Goal: Task Accomplishment & Management: Manage account settings

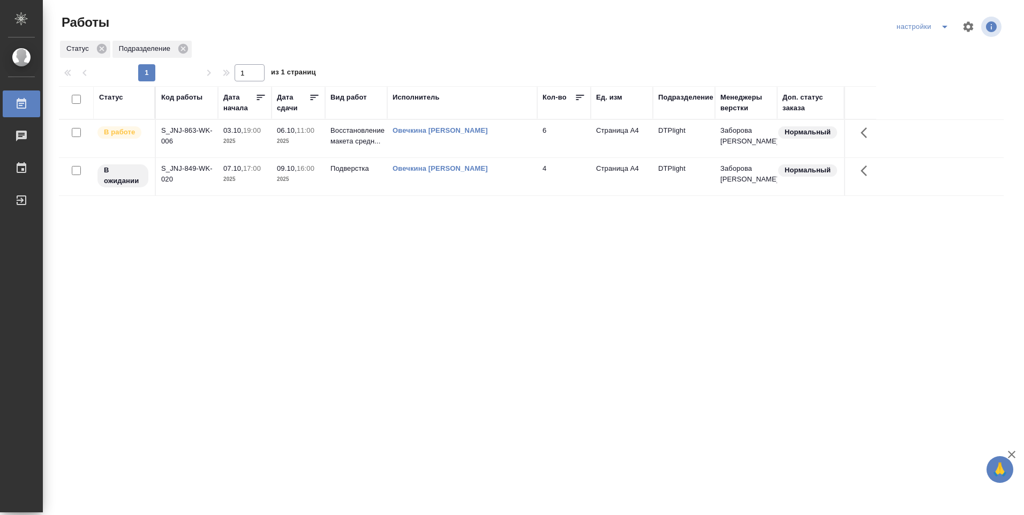
click at [322, 136] on td "06.10, 11:00 2025" at bounding box center [299, 138] width 54 height 37
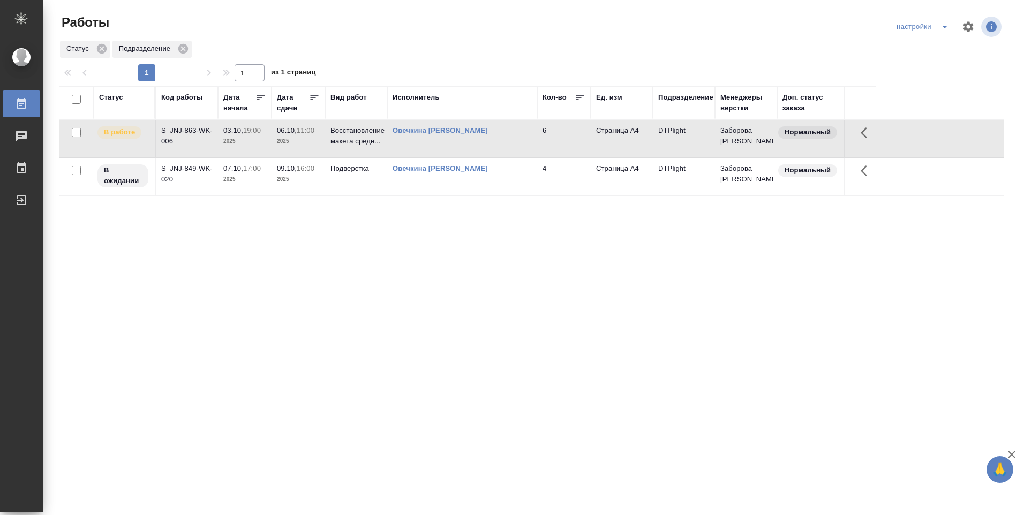
click at [321, 136] on td "06.10, 11:00 2025" at bounding box center [299, 138] width 54 height 37
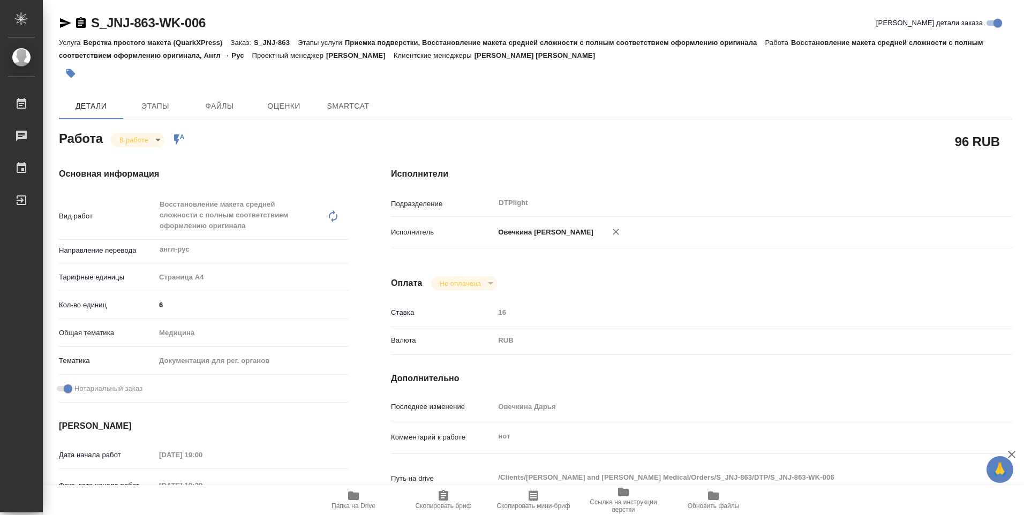
type textarea "x"
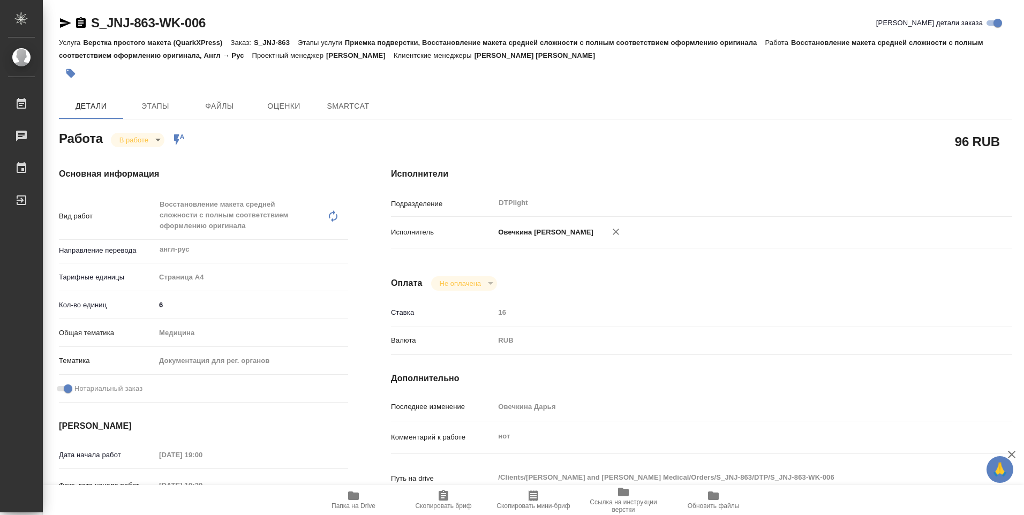
type textarea "x"
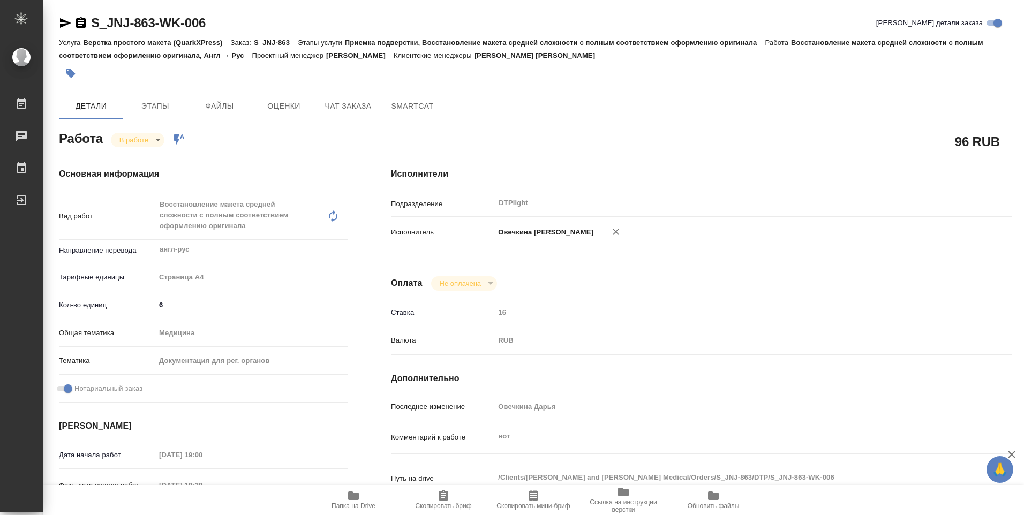
type textarea "x"
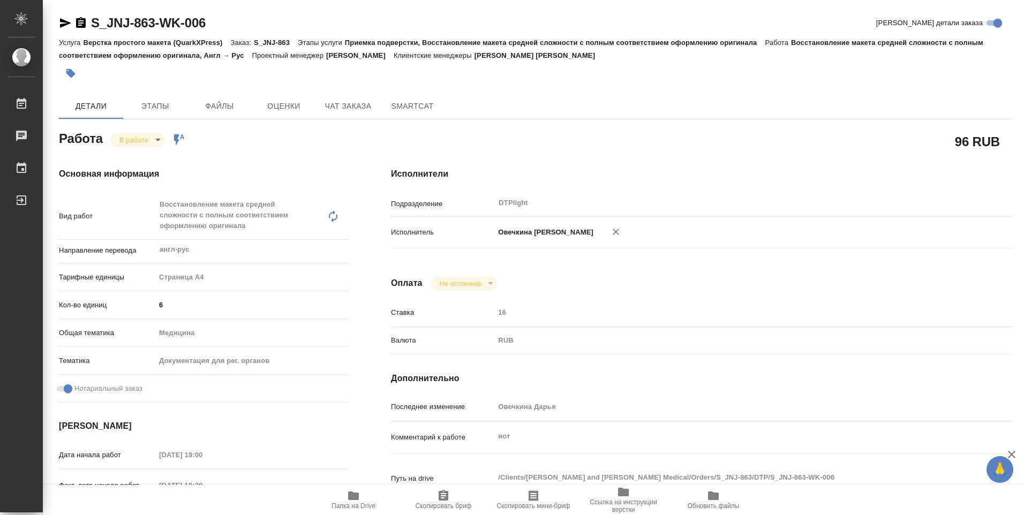
type textarea "x"
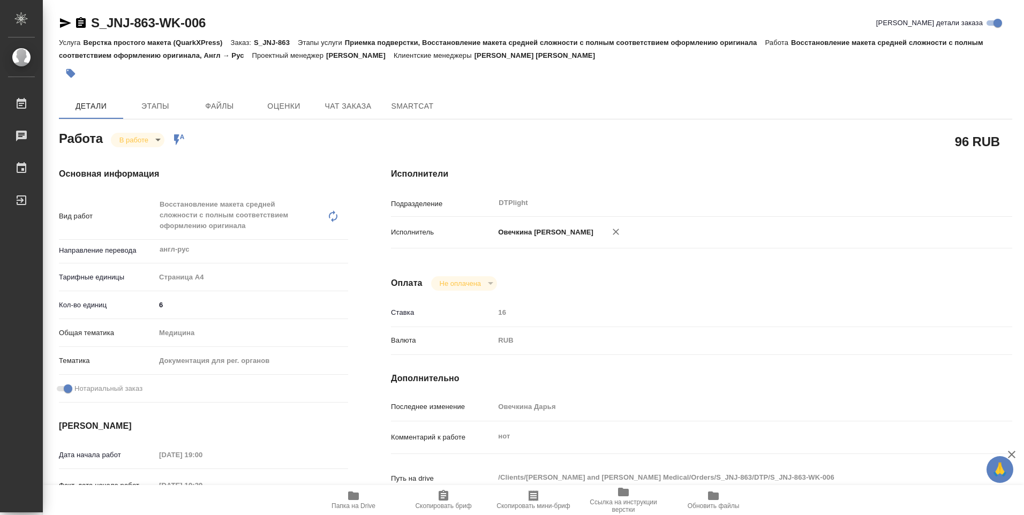
click at [348, 508] on span "Папка на Drive" at bounding box center [354, 505] width 44 height 7
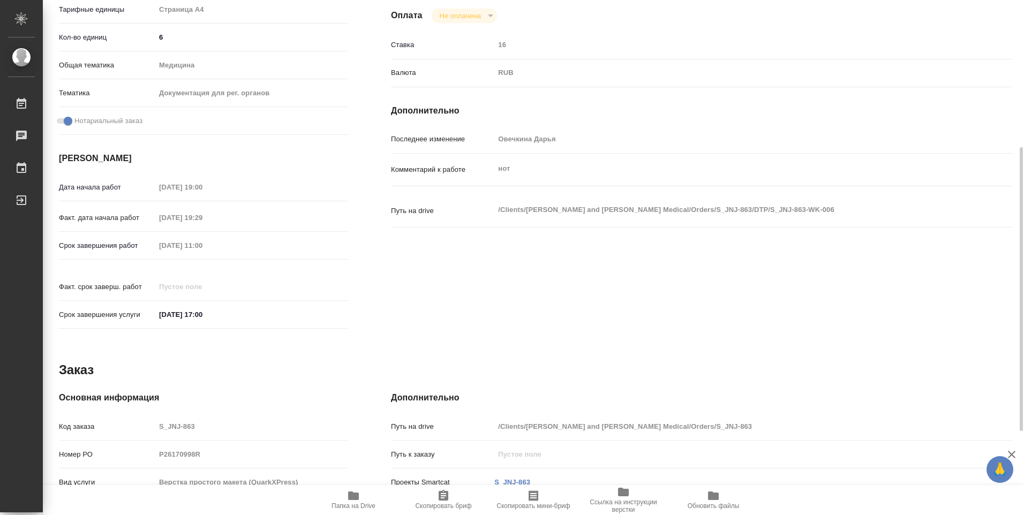
scroll to position [420, 0]
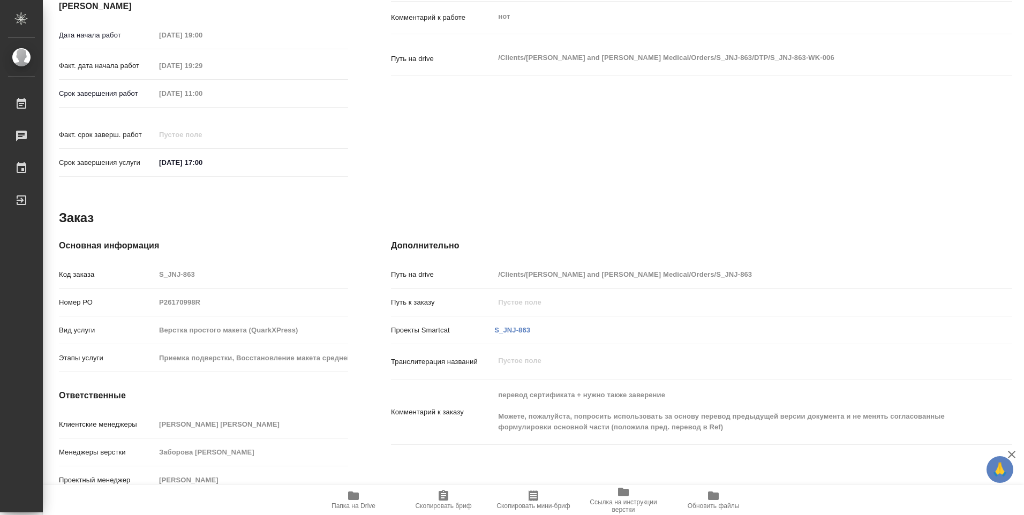
type textarea "x"
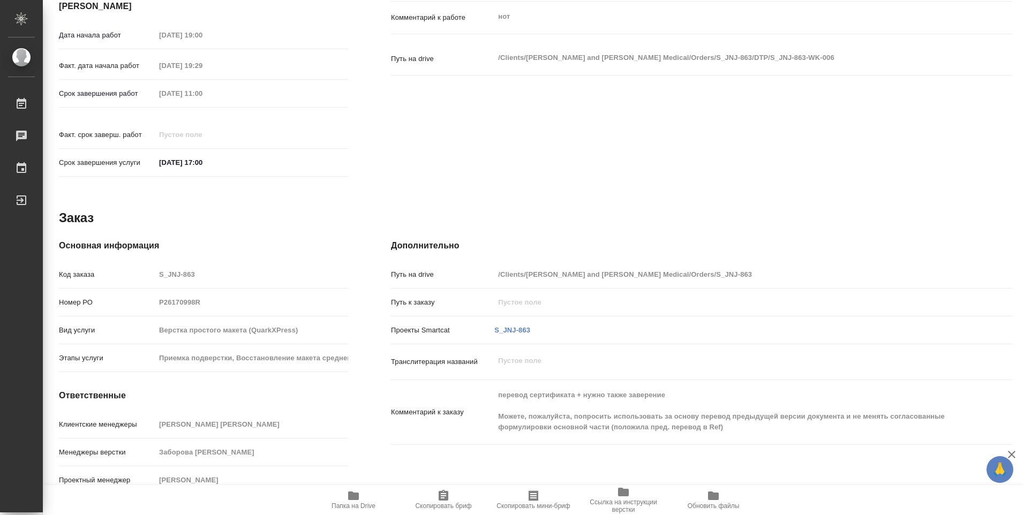
type textarea "x"
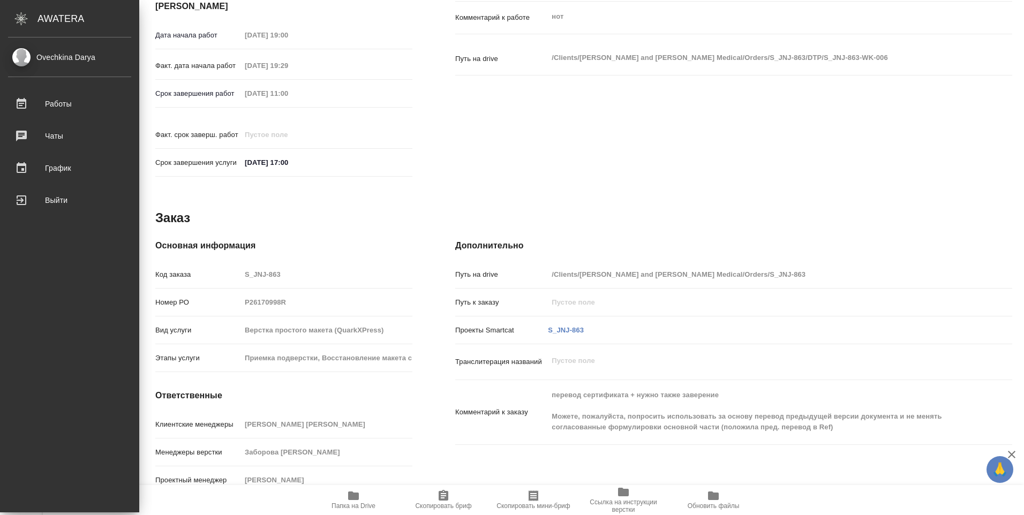
type textarea "x"
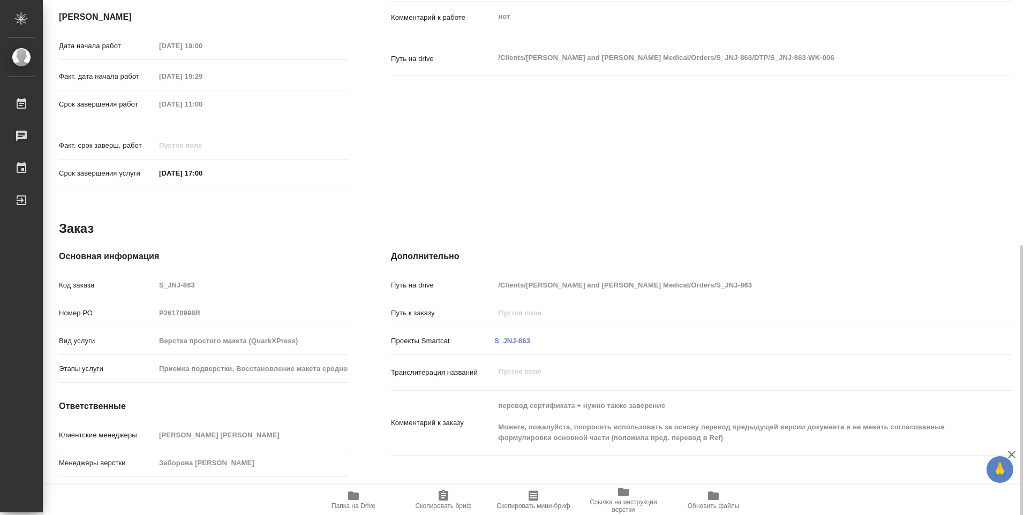
scroll to position [431, 0]
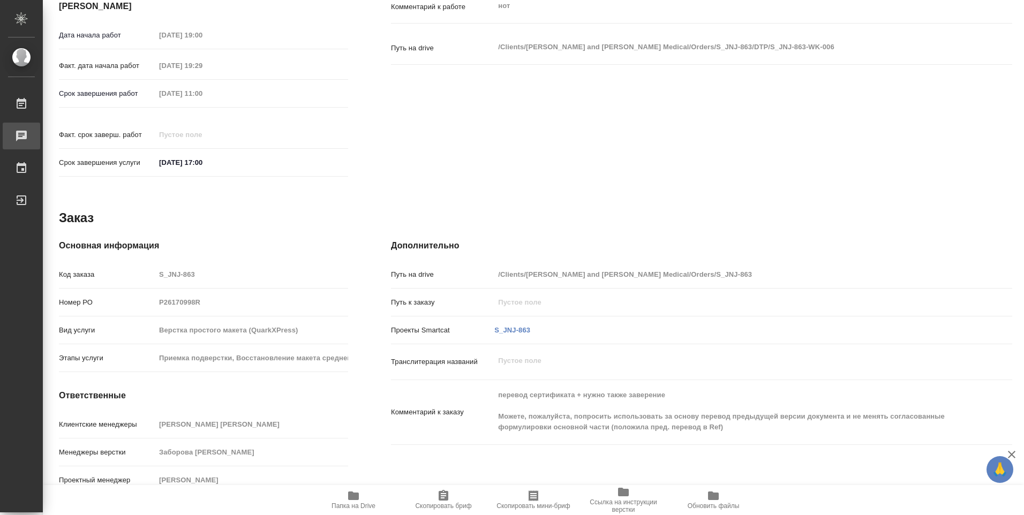
type textarea "x"
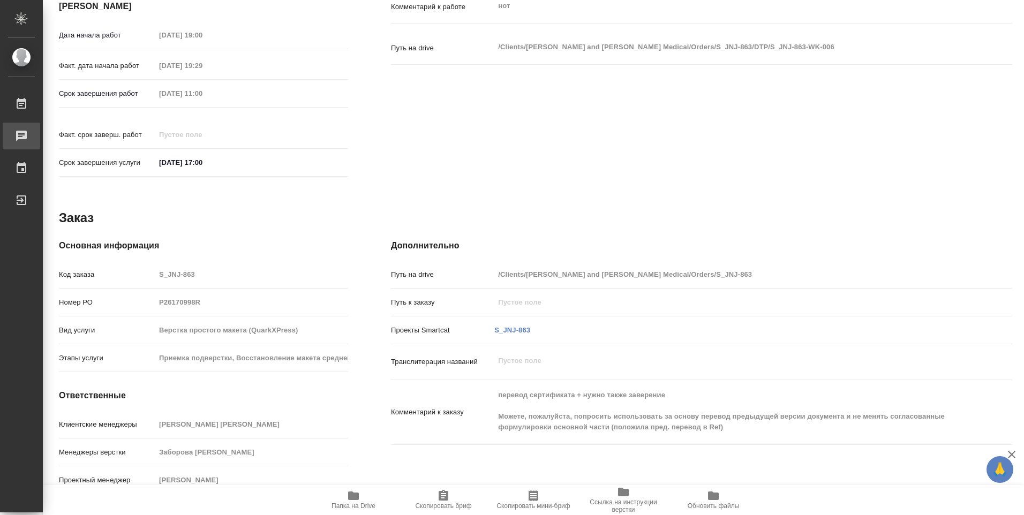
type textarea "x"
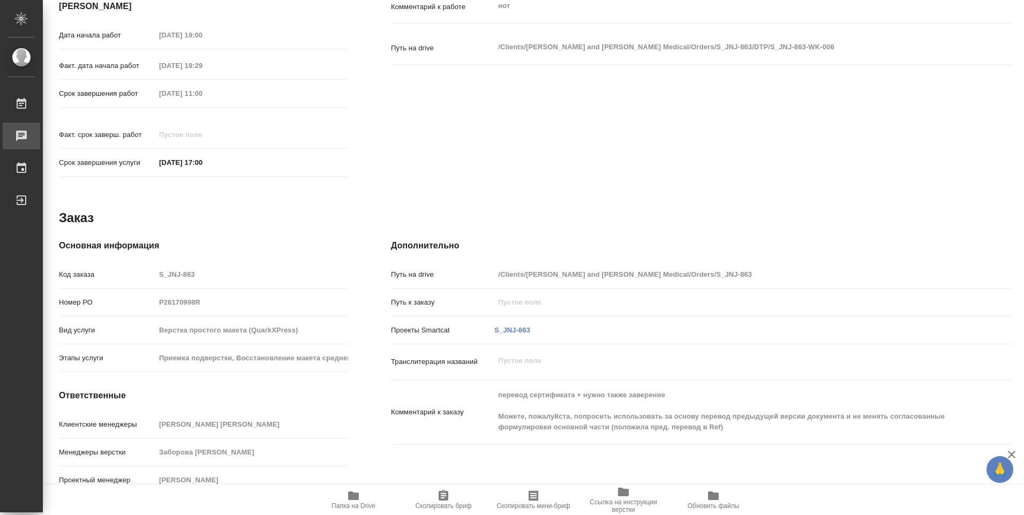
type textarea "x"
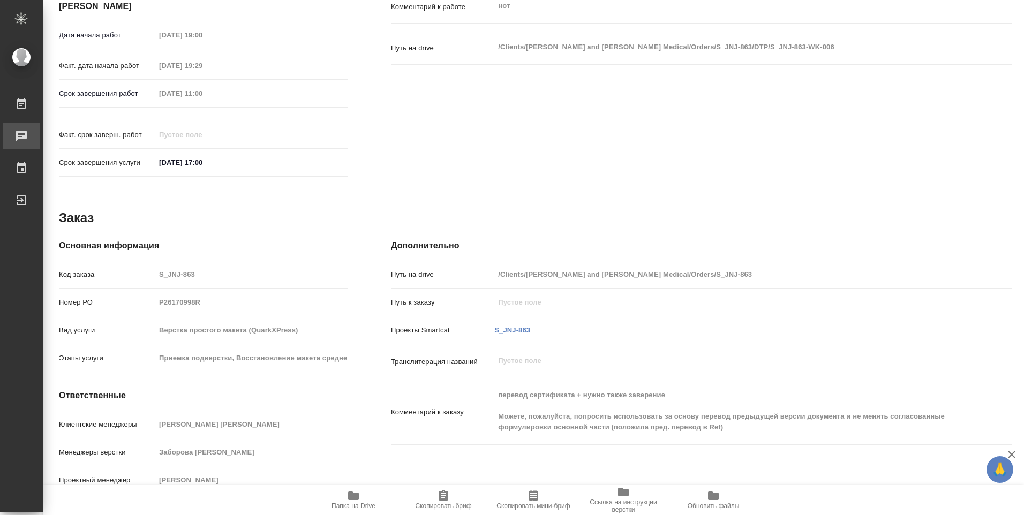
scroll to position [420, 0]
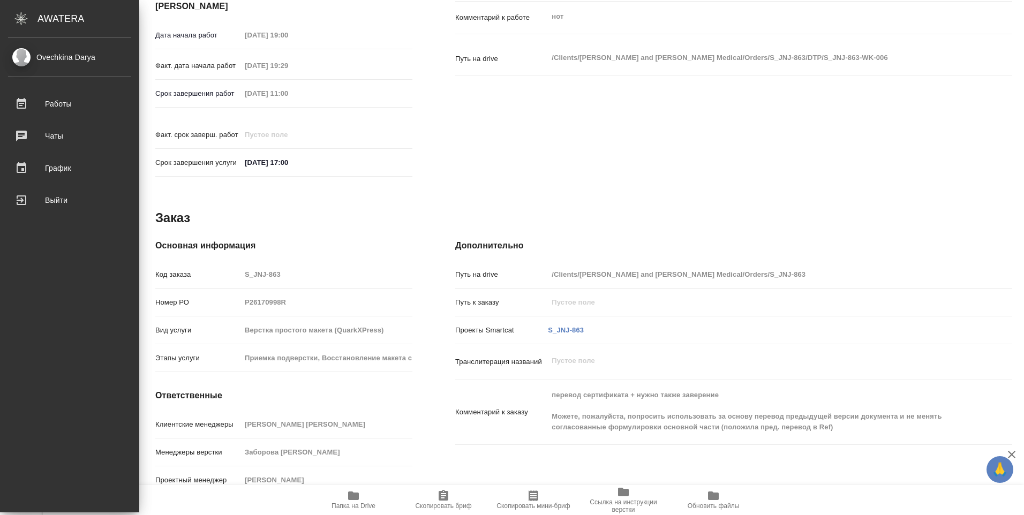
type textarea "x"
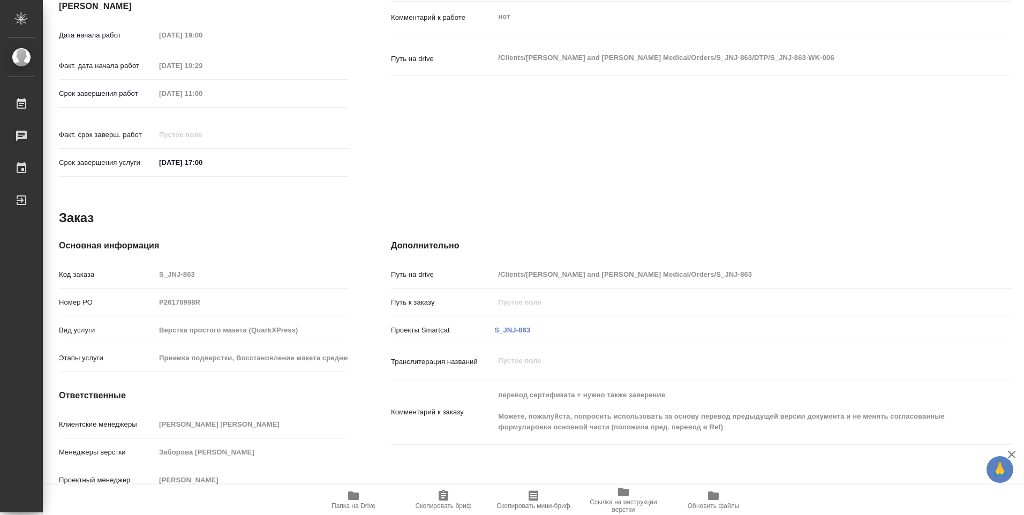
type textarea "x"
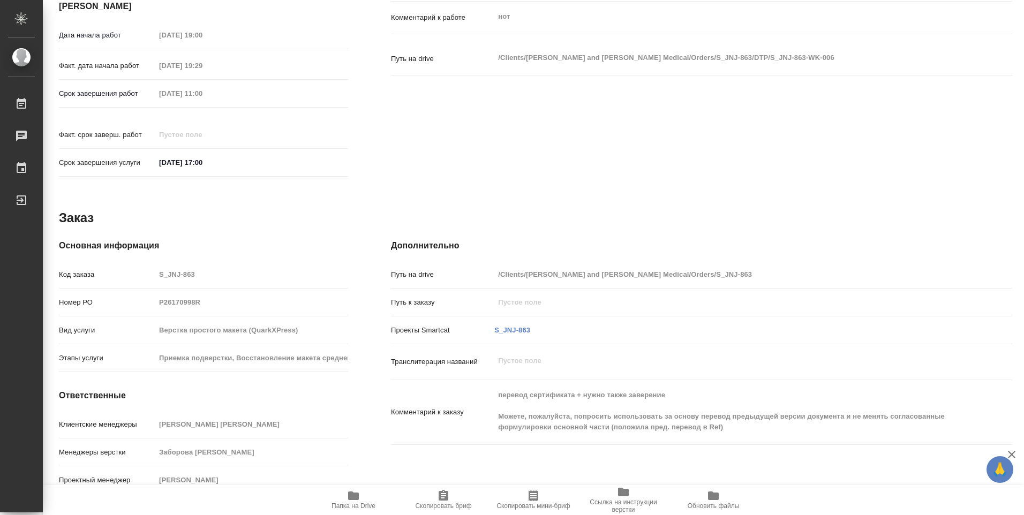
type textarea "x"
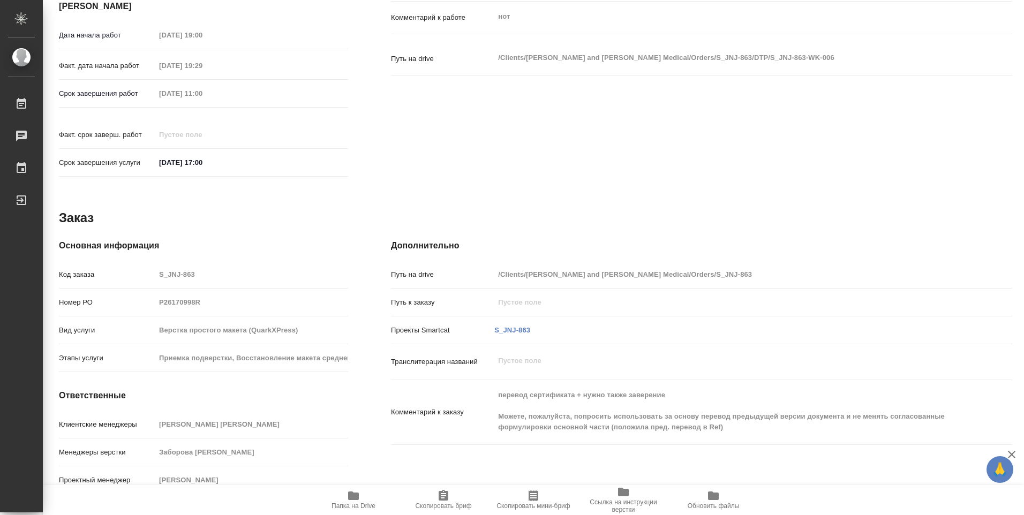
type textarea "x"
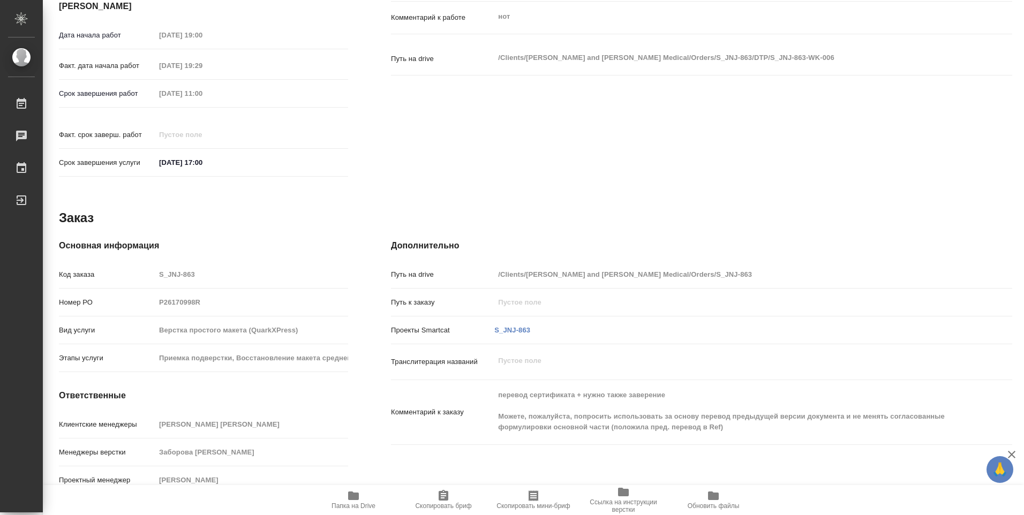
type textarea "x"
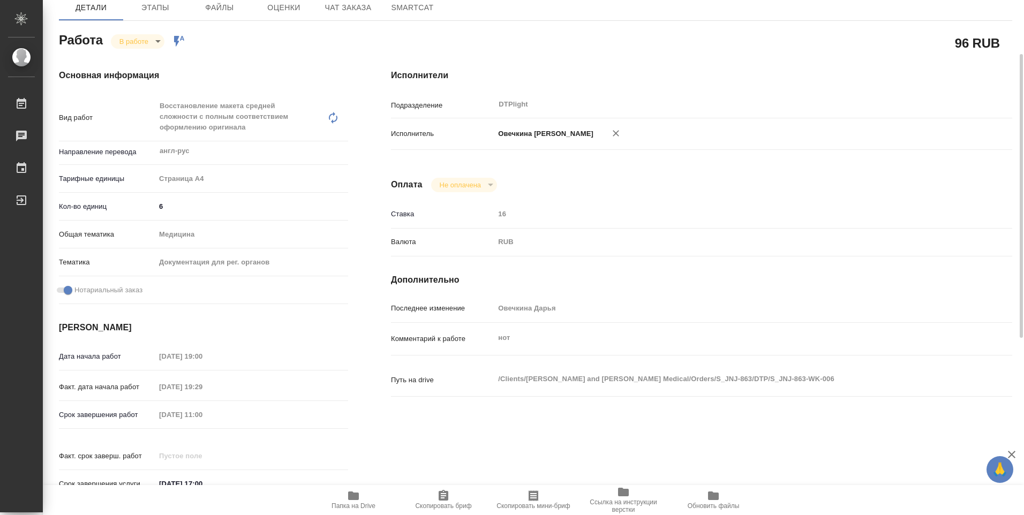
scroll to position [0, 0]
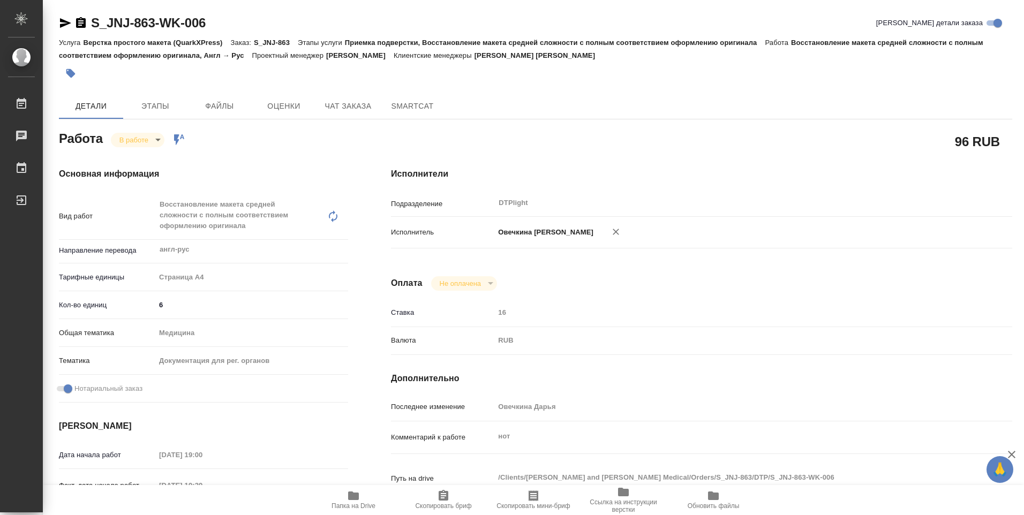
click at [137, 136] on body "🙏 .cls-1 fill:#fff; AWATERA Ovechkina Darya Работы 0 Чаты График Выйти S_JNJ-86…" at bounding box center [512, 257] width 1024 height 515
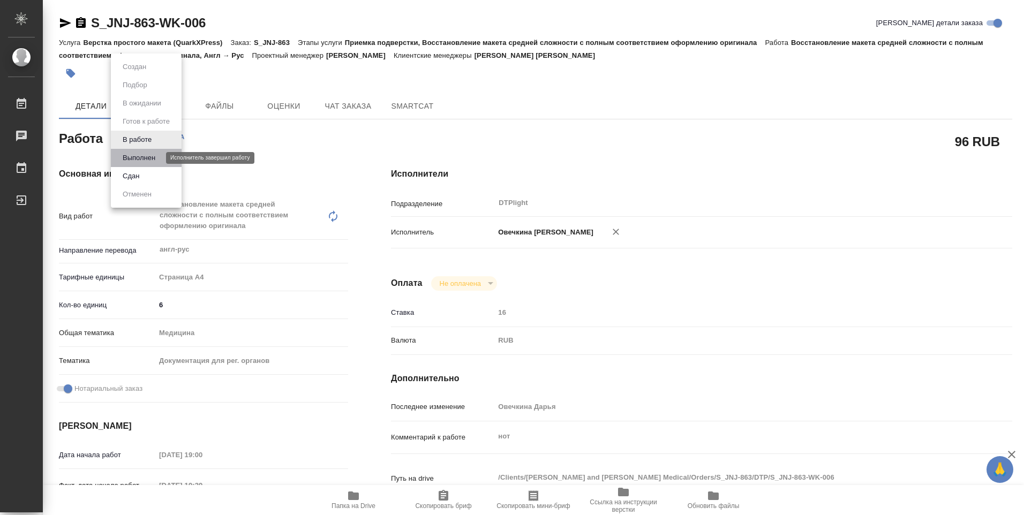
click at [136, 156] on button "Выполнен" at bounding box center [138, 158] width 39 height 12
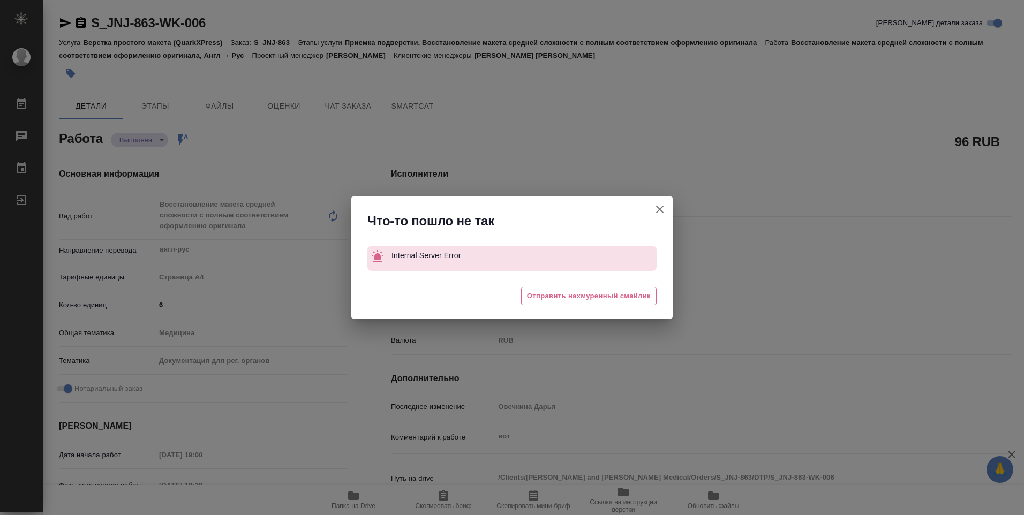
type textarea "x"
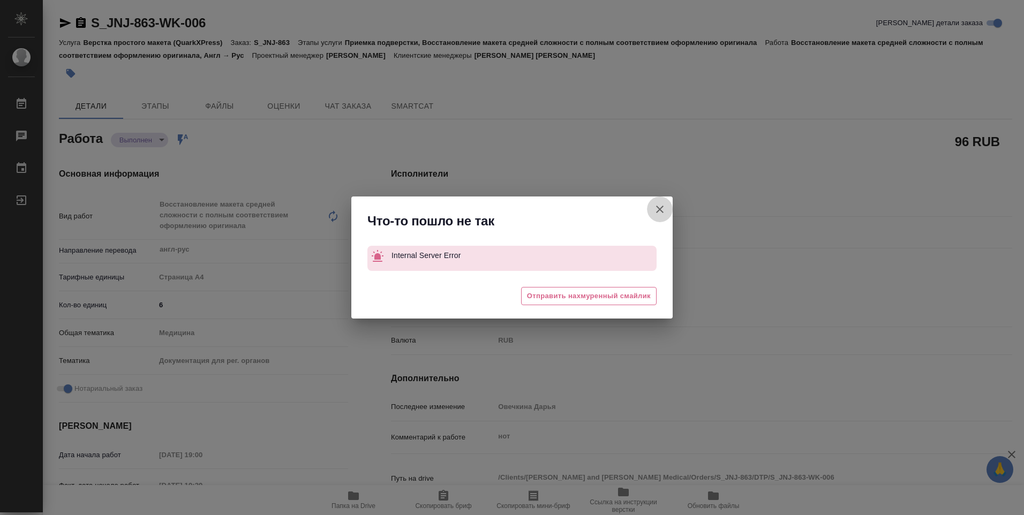
click at [658, 207] on icon "button" at bounding box center [659, 209] width 13 height 13
type textarea "x"
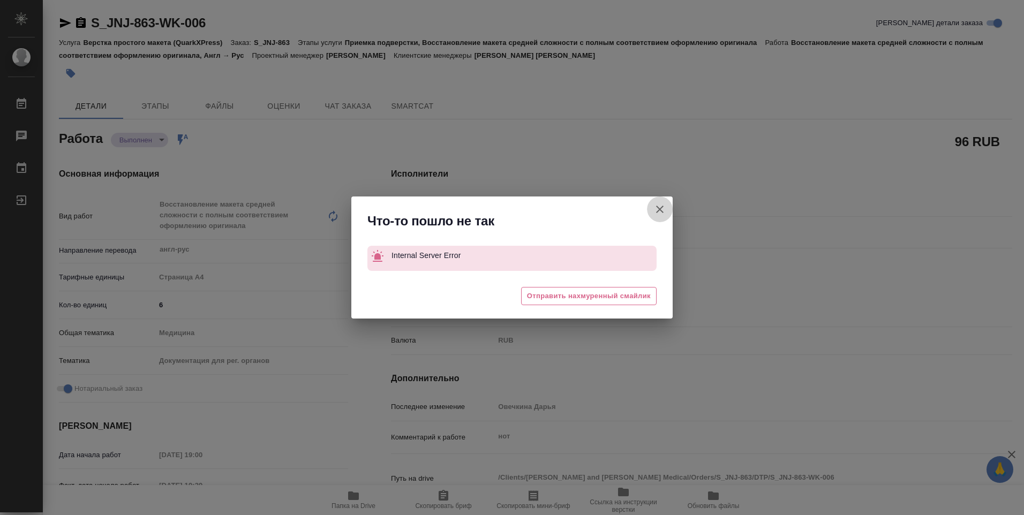
type textarea "x"
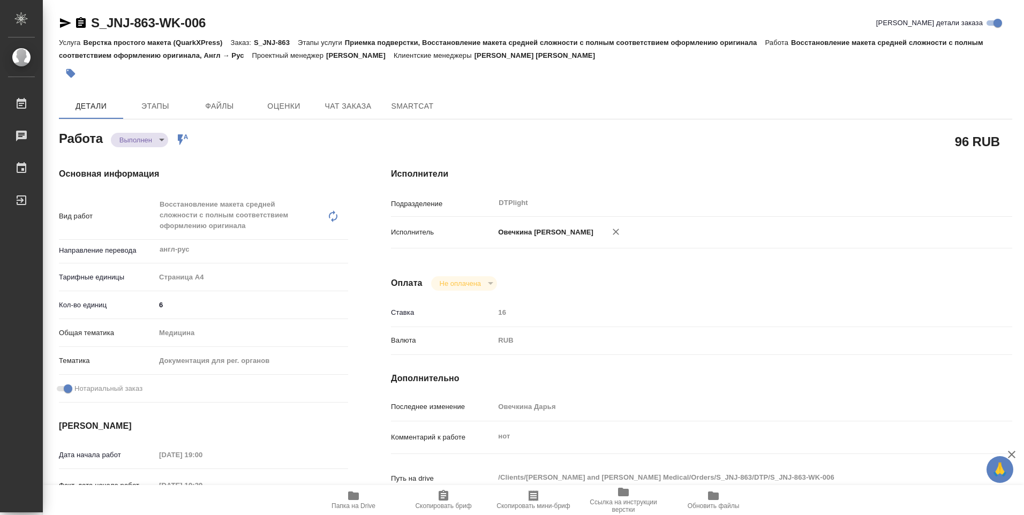
type textarea "x"
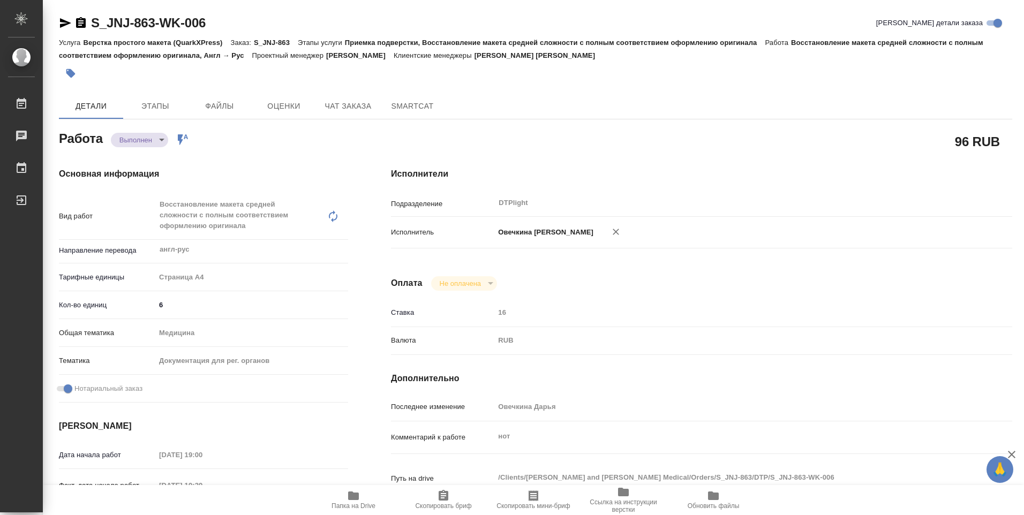
type textarea "x"
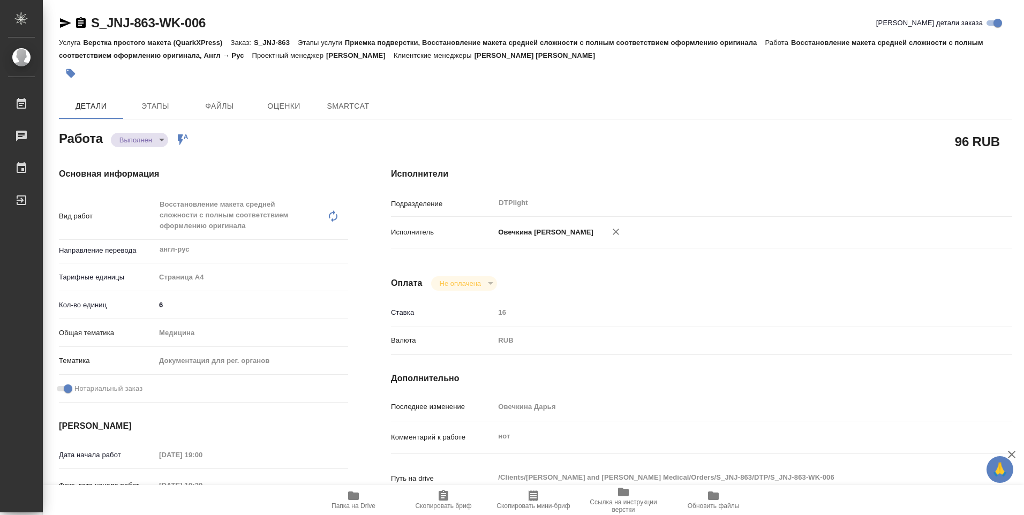
type textarea "x"
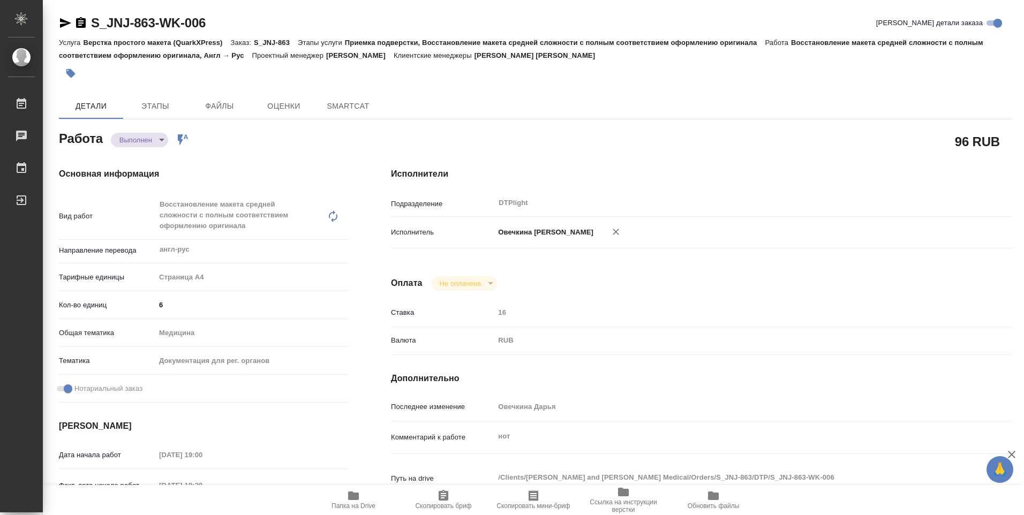
type textarea "x"
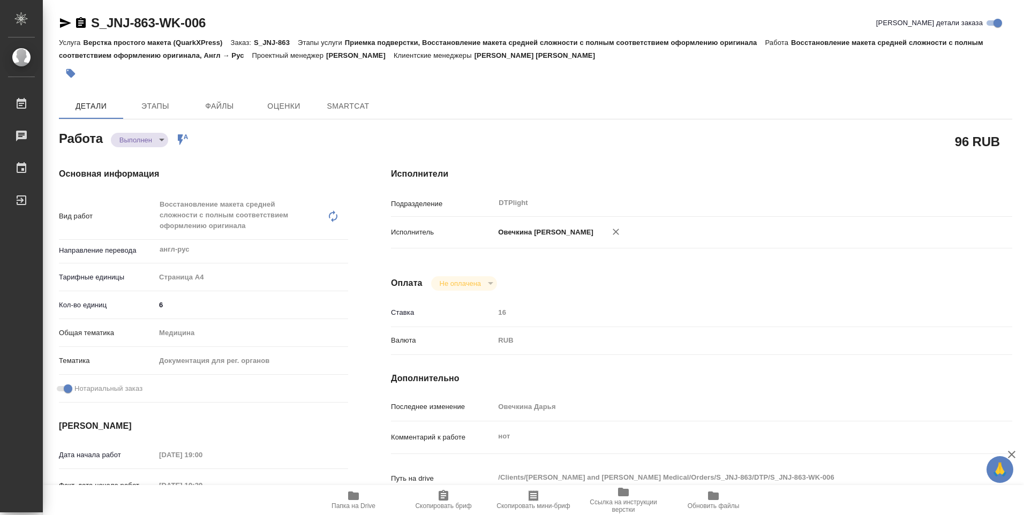
type textarea "x"
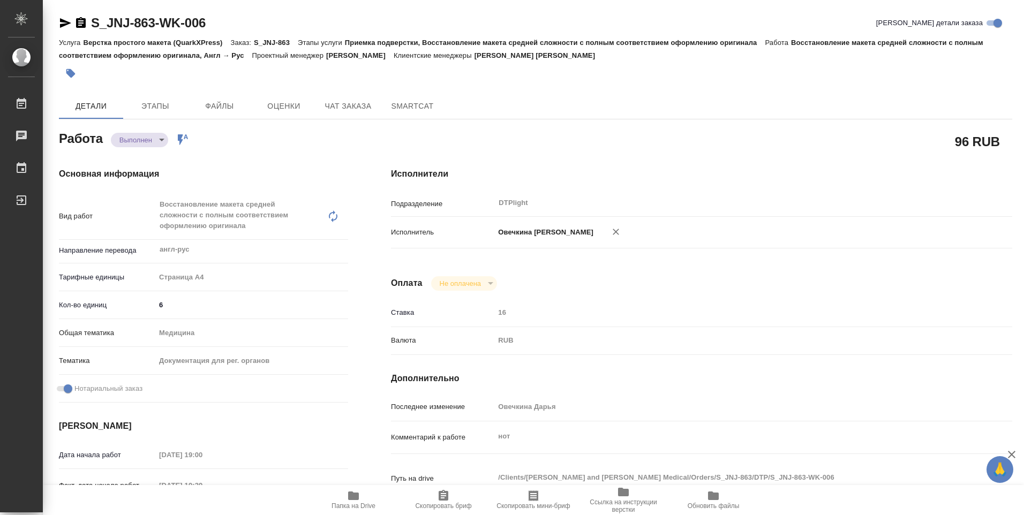
type textarea "x"
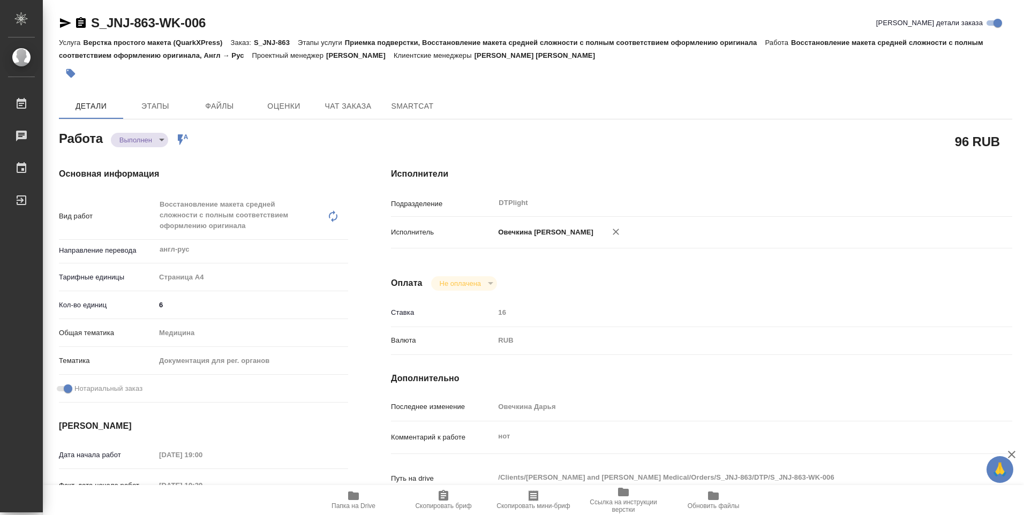
type textarea "x"
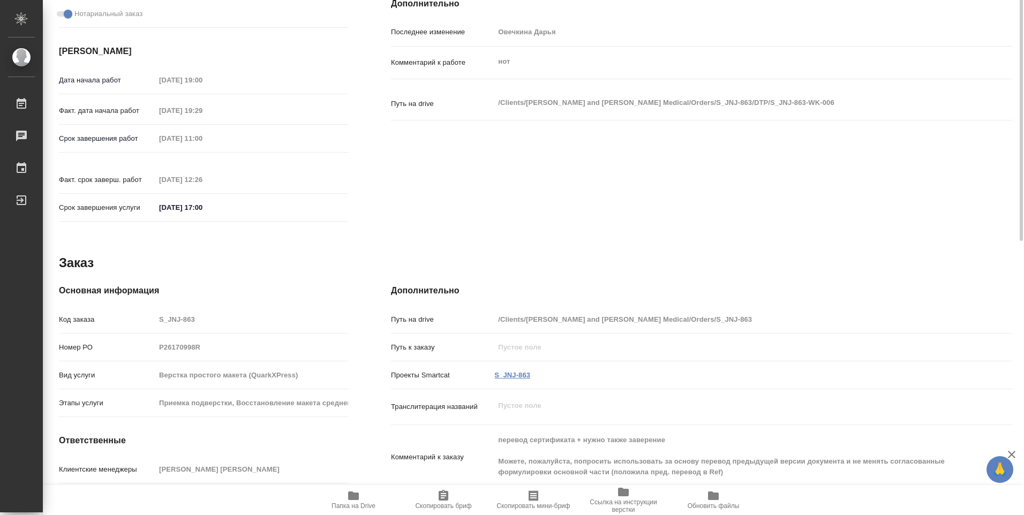
scroll to position [420, 0]
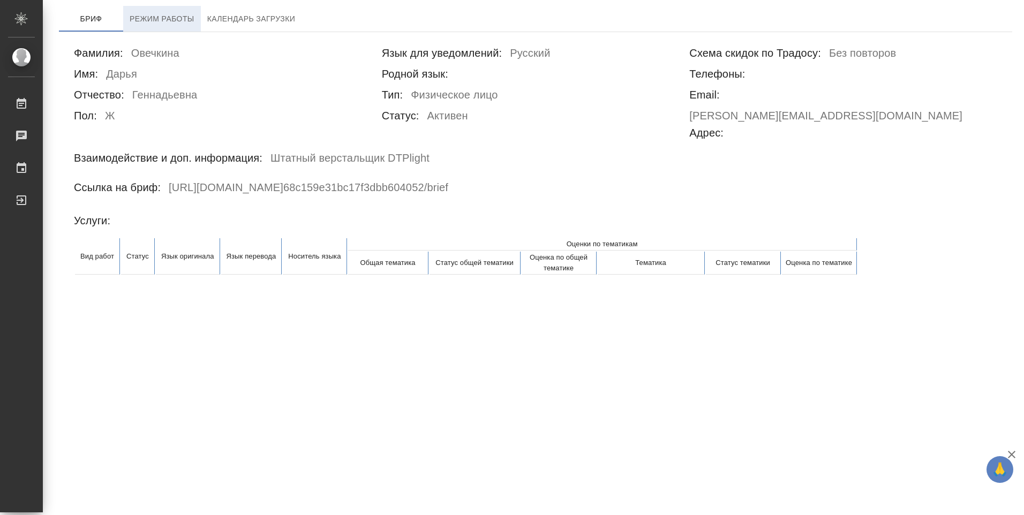
click at [184, 18] on span "Режим работы" at bounding box center [162, 18] width 65 height 13
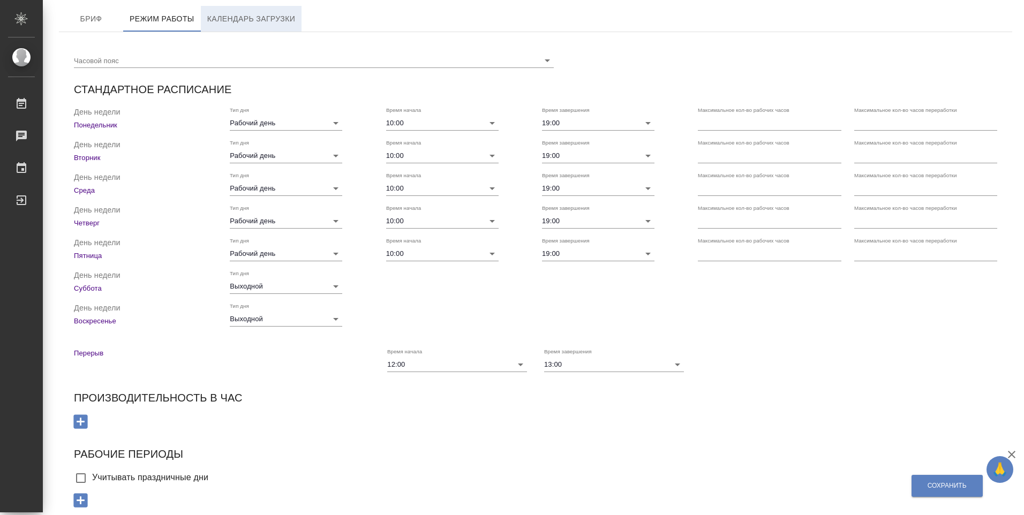
click at [240, 14] on span "Календарь загрузки" at bounding box center [251, 18] width 88 height 13
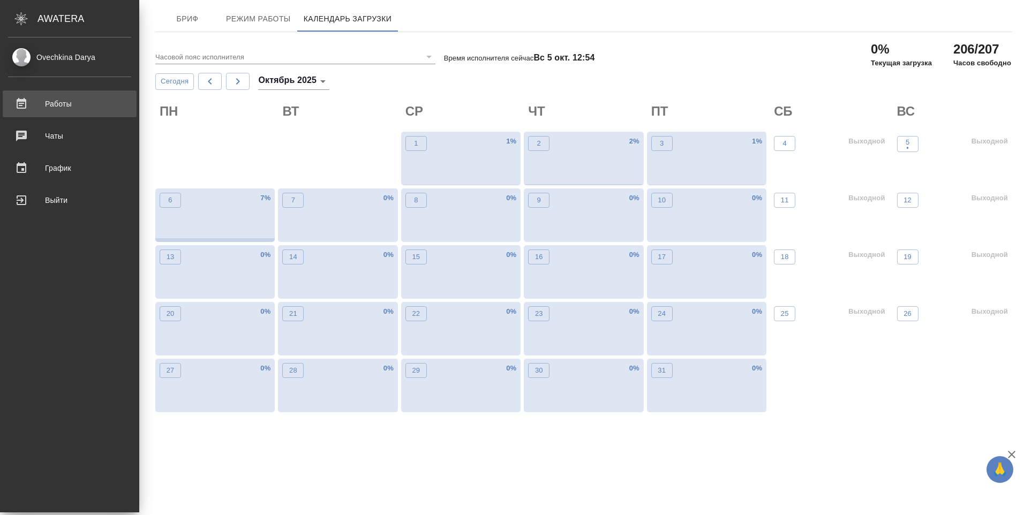
click at [17, 102] on div "Работы" at bounding box center [69, 104] width 123 height 16
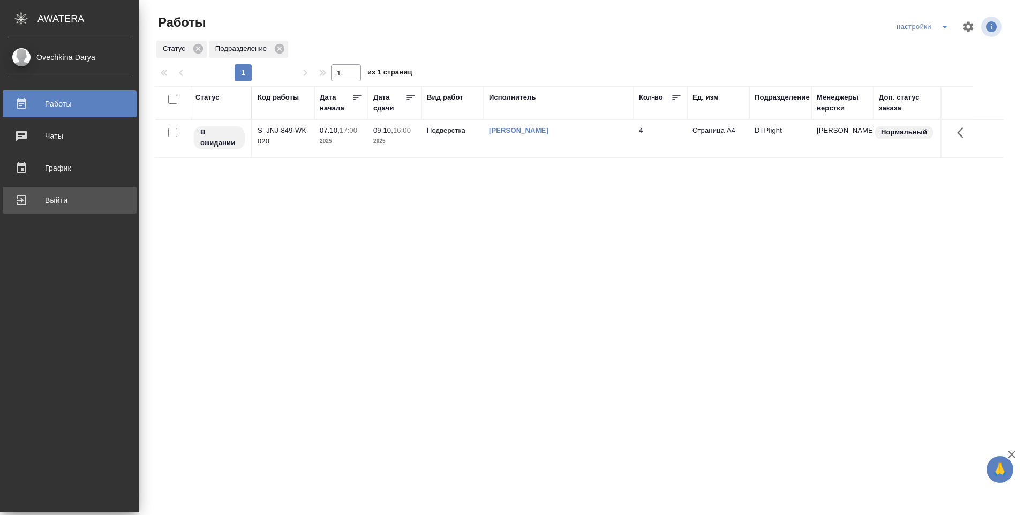
click at [53, 197] on div "Выйти" at bounding box center [69, 200] width 123 height 16
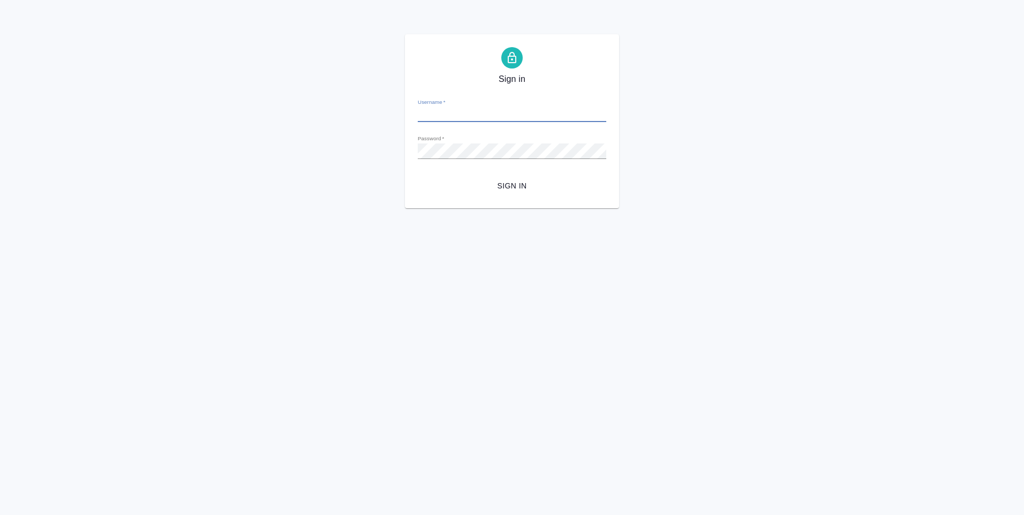
type input "[PERSON_NAME][EMAIL_ADDRESS][DOMAIN_NAME]"
click at [391, 146] on div "Sign in Username   * [PERSON_NAME][EMAIL_ADDRESS][DOMAIN_NAME] Password   * url…" at bounding box center [512, 121] width 1024 height 174
click at [425, 185] on button "Sign in" at bounding box center [512, 186] width 189 height 20
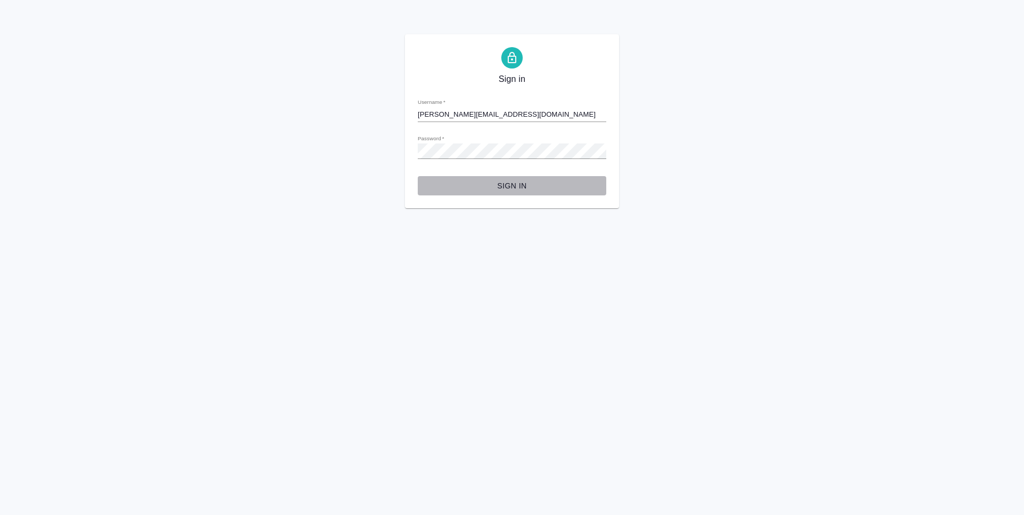
click at [508, 184] on span "Sign in" at bounding box center [511, 185] width 171 height 13
click at [508, 189] on span "Sign in" at bounding box center [511, 185] width 171 height 13
